Goal: Task Accomplishment & Management: Use online tool/utility

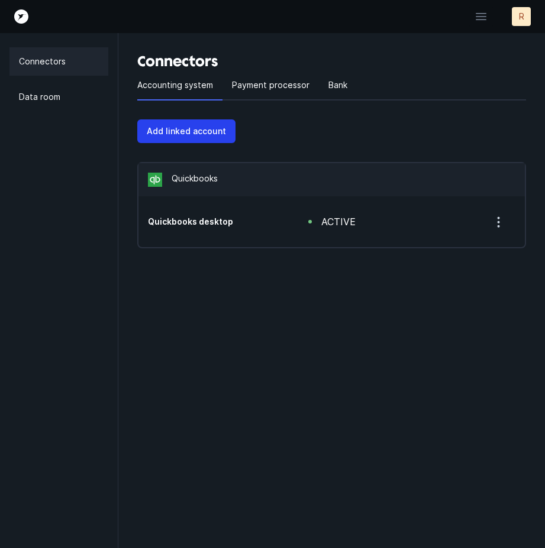
click at [496, 216] on icon "button" at bounding box center [498, 222] width 15 height 15
click at [439, 253] on p "Remove" at bounding box center [449, 253] width 33 height 14
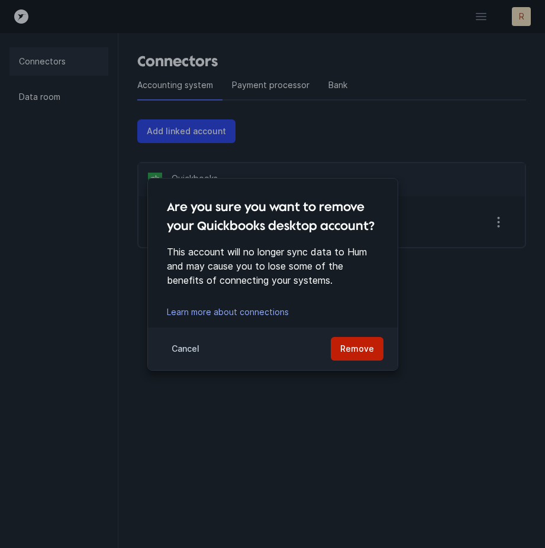
click at [357, 350] on p "Remove" at bounding box center [357, 349] width 34 height 14
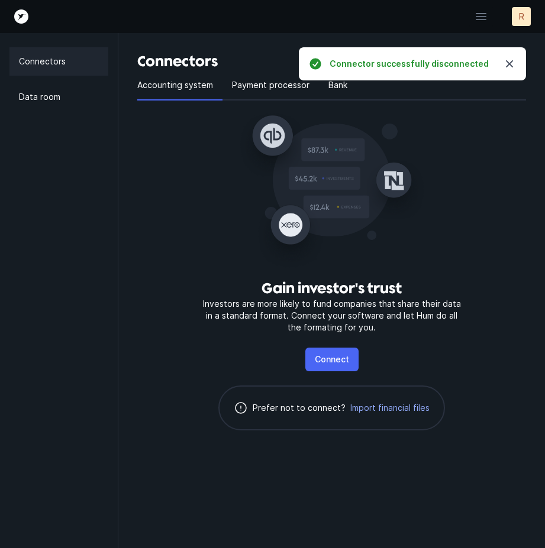
click at [335, 355] on p "Connect" at bounding box center [332, 360] width 34 height 14
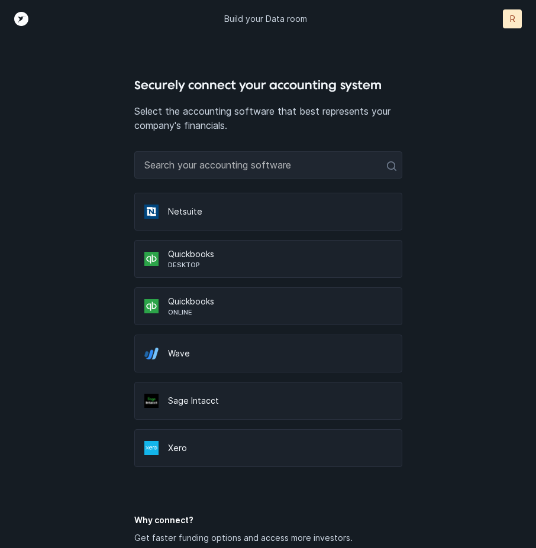
click at [221, 256] on p "Quickbooks" at bounding box center [280, 254] width 224 height 12
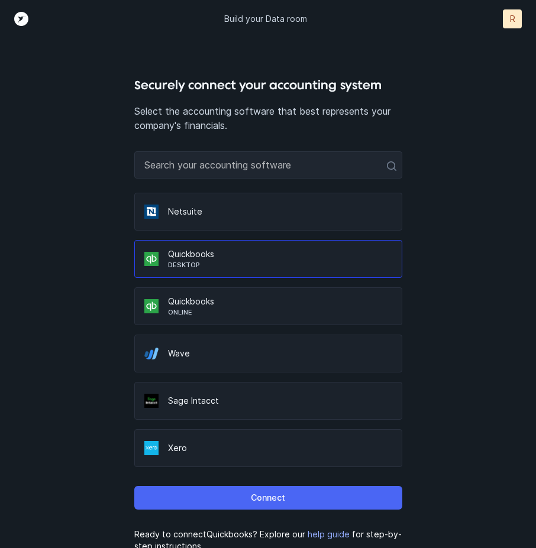
click at [290, 495] on button "Connect" at bounding box center [268, 498] width 268 height 24
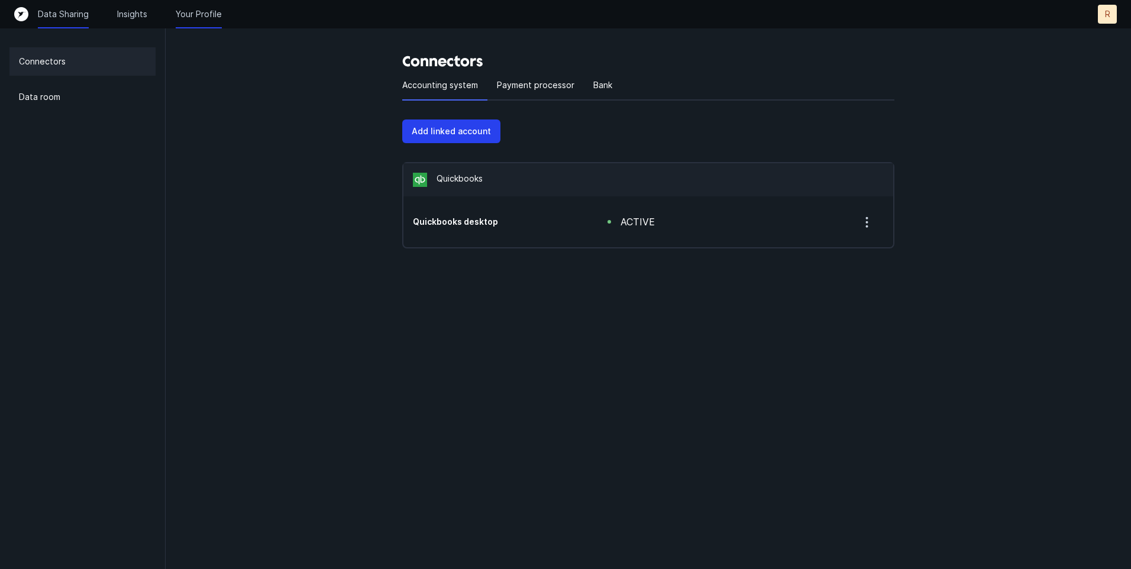
click at [206, 11] on p "Your Profile" at bounding box center [199, 14] width 46 height 12
